Goal: Answer question/provide support

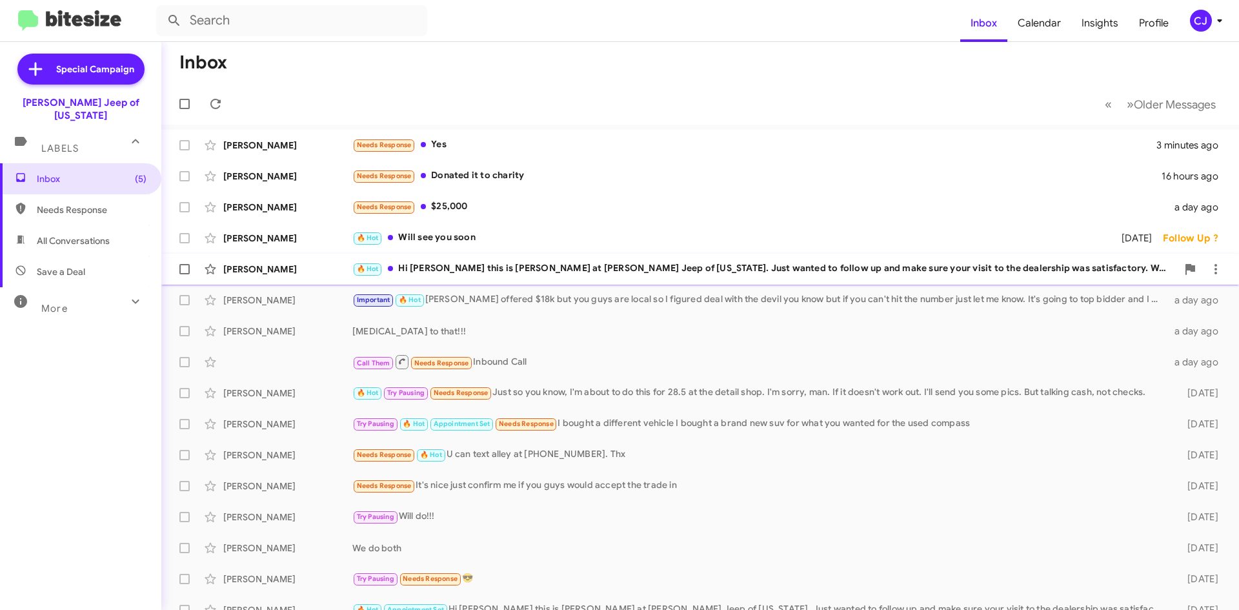
click at [534, 266] on div "🔥 Hot Hi [PERSON_NAME] this is [PERSON_NAME] at [PERSON_NAME] Jeep of [US_STATE…" at bounding box center [764, 268] width 824 height 15
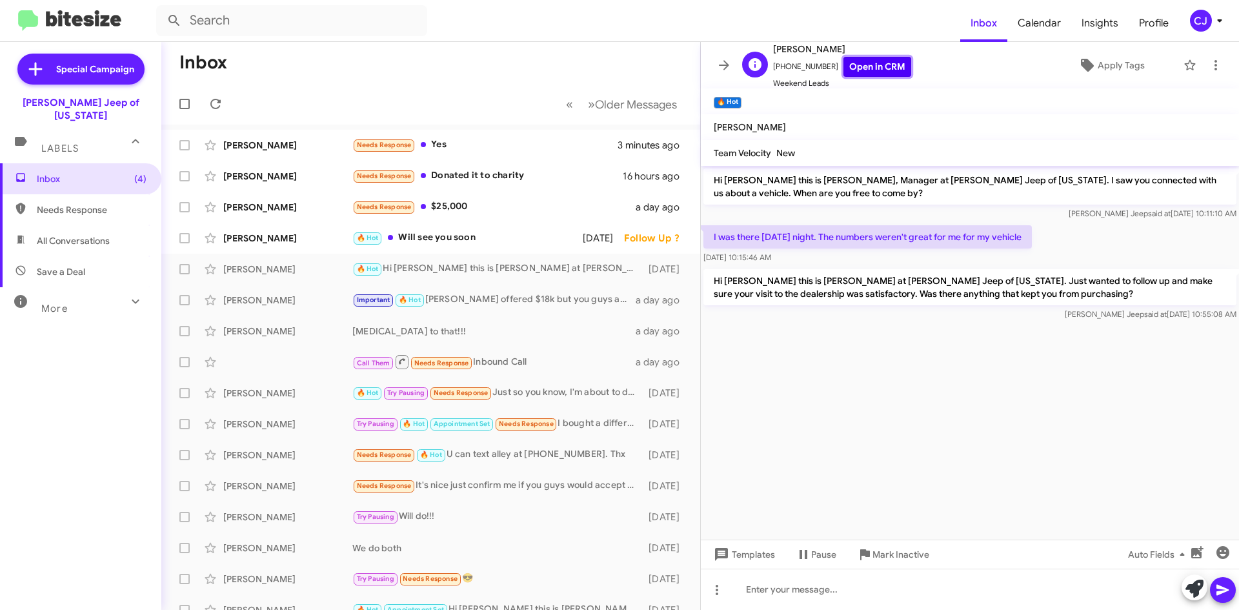
click at [847, 65] on link "Open in CRM" at bounding box center [877, 67] width 68 height 20
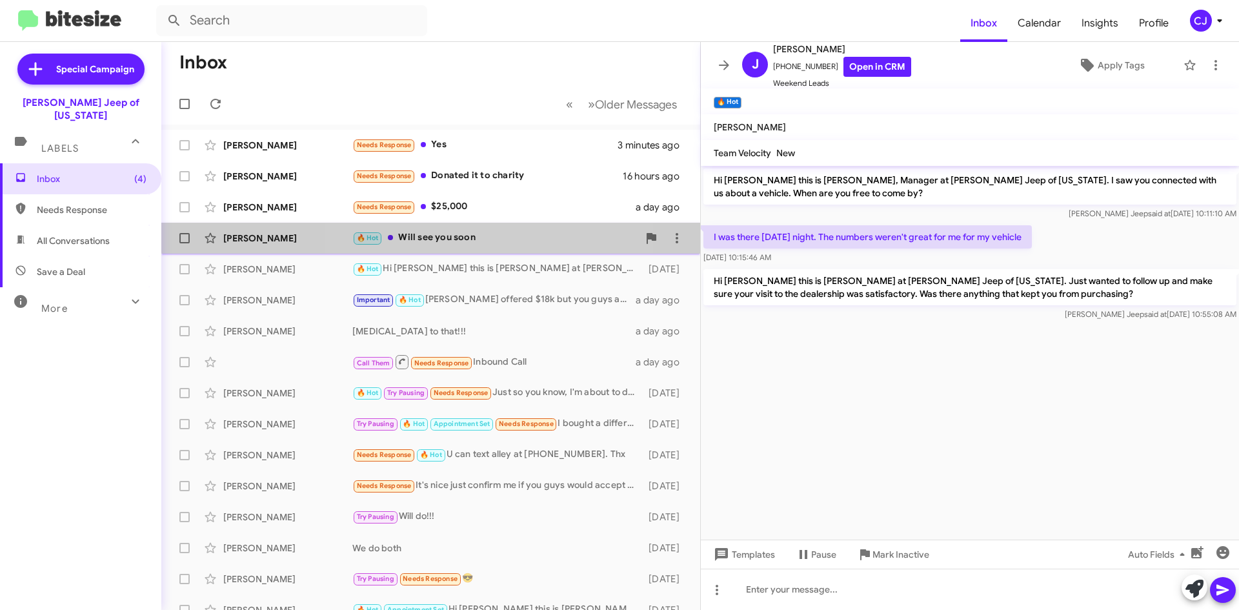
click at [466, 233] on div "🔥 Hot Will see you soon" at bounding box center [495, 237] width 286 height 15
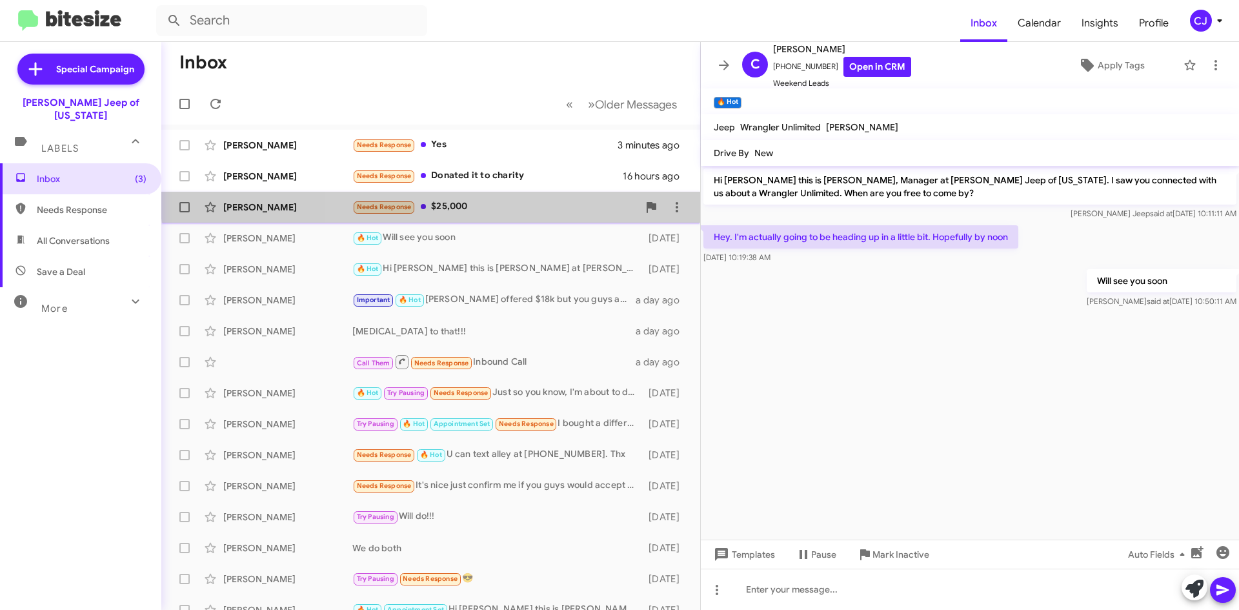
click at [517, 198] on div "[PERSON_NAME] Needs Response $25,000 a day ago" at bounding box center [431, 207] width 518 height 26
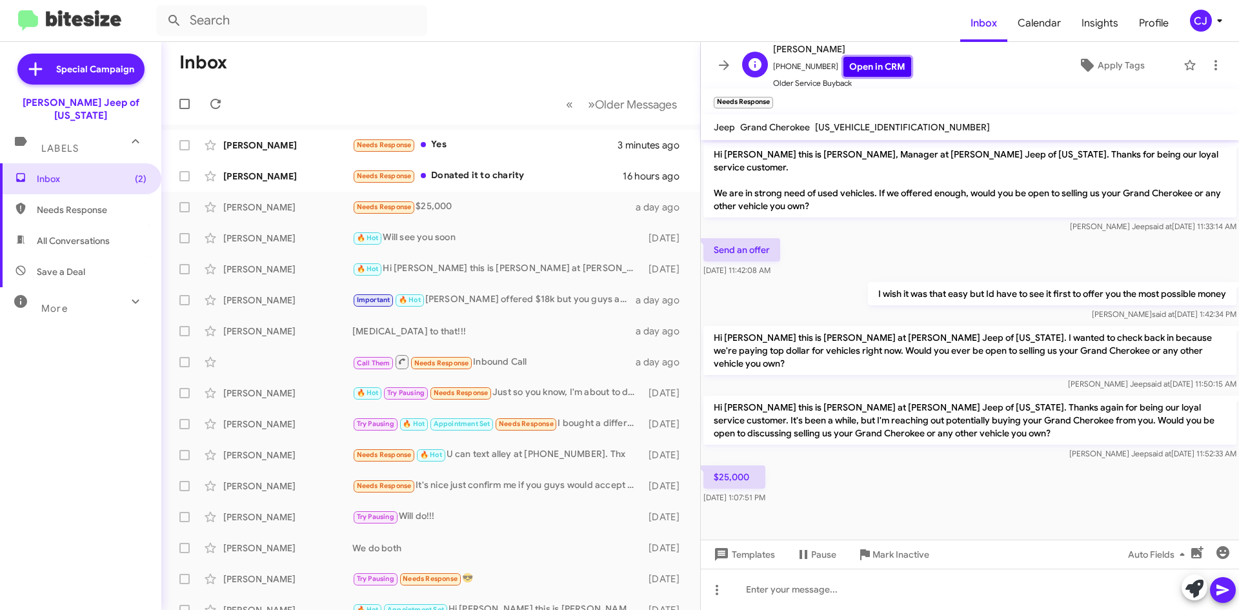
click at [882, 72] on link "Open in CRM" at bounding box center [877, 67] width 68 height 20
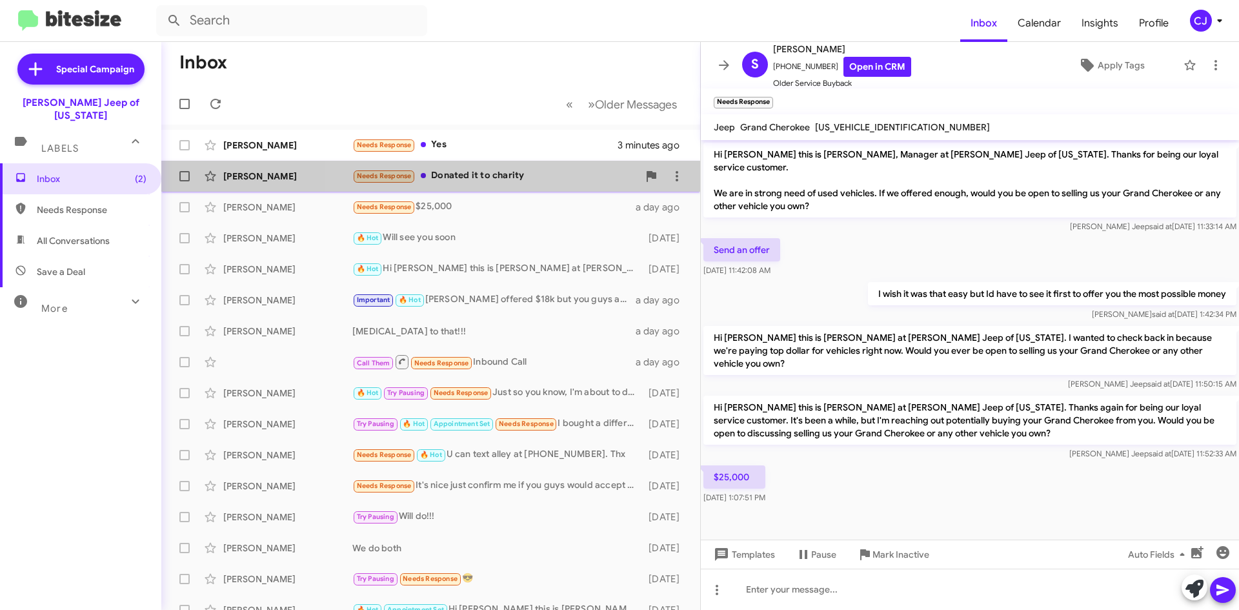
click at [519, 172] on div "Needs Response Donated it to charity" at bounding box center [495, 175] width 286 height 15
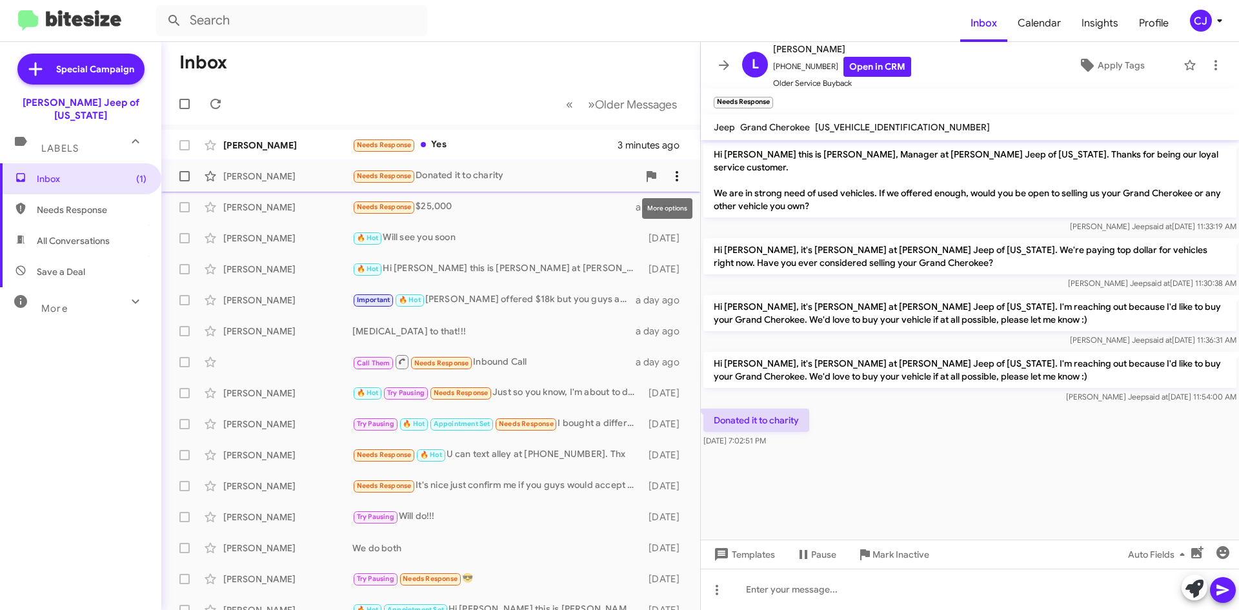
click at [670, 175] on icon at bounding box center [676, 175] width 15 height 15
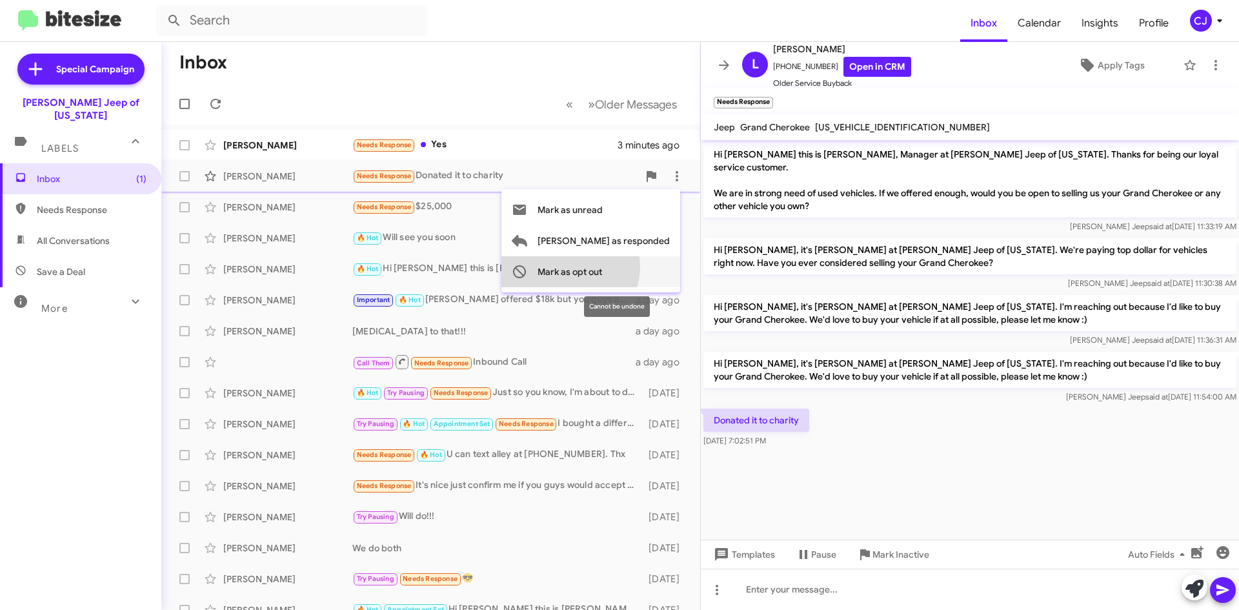
click at [602, 266] on span "Mark as opt out" at bounding box center [569, 271] width 65 height 31
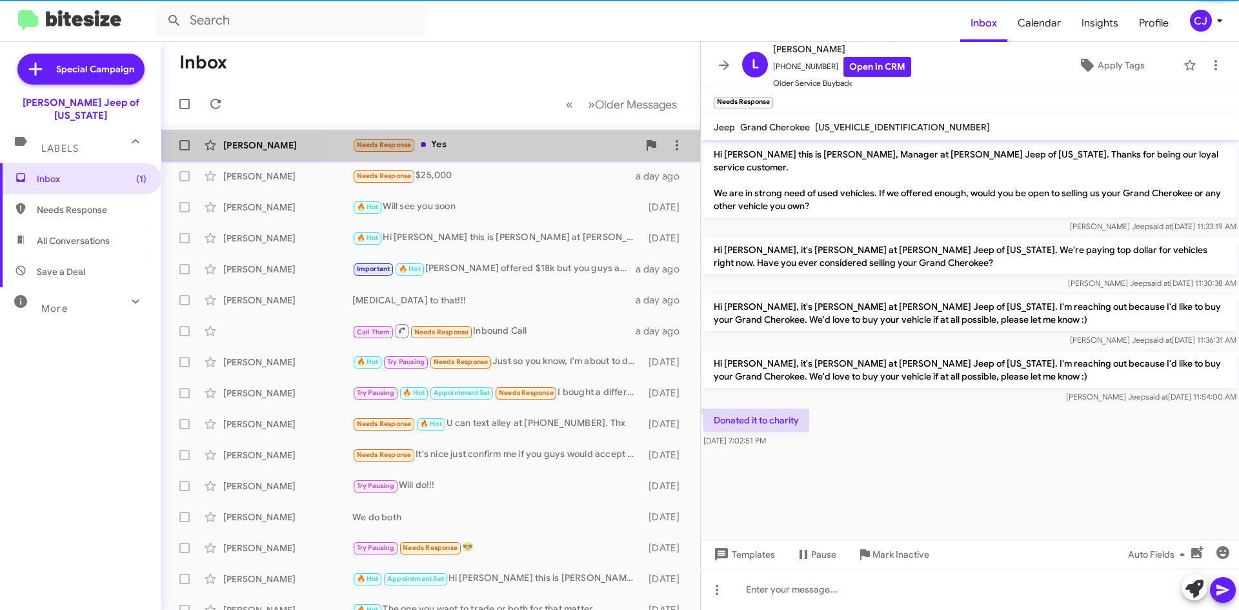
click at [521, 138] on div "Needs Response Yes" at bounding box center [495, 144] width 286 height 15
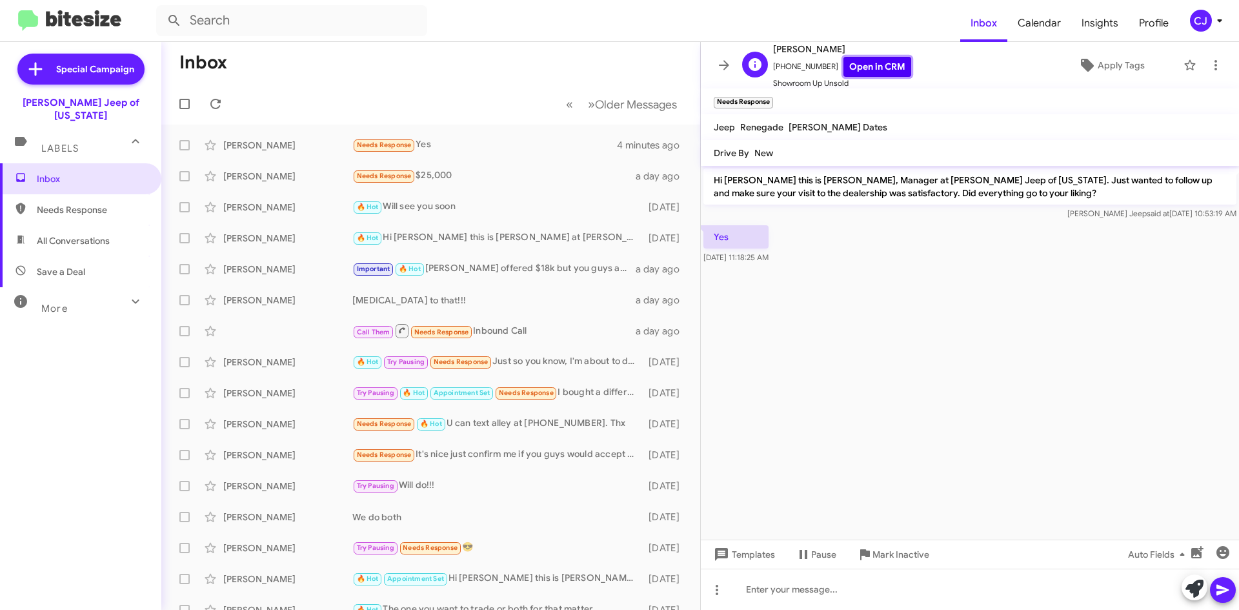
click at [858, 67] on link "Open in CRM" at bounding box center [877, 67] width 68 height 20
